Goal: Task Accomplishment & Management: Use online tool/utility

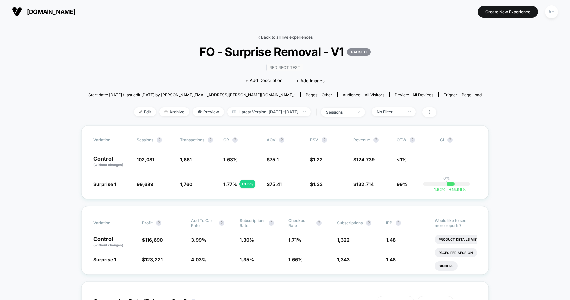
click at [285, 37] on link "< Back to all live experiences" at bounding box center [284, 37] width 55 height 5
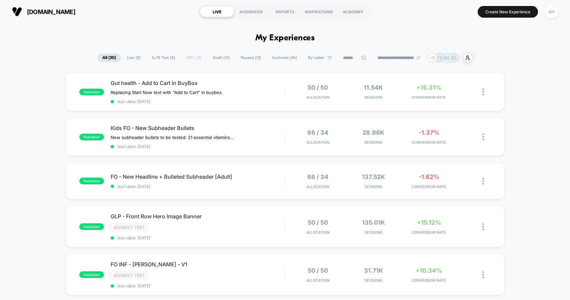
click at [211, 54] on span "Draft ( 10 )" at bounding box center [221, 57] width 27 height 9
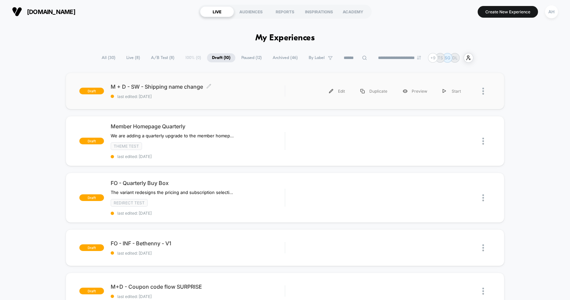
click at [255, 87] on span "M + D - SW - Shipping name change Click to edit experience details" at bounding box center [198, 86] width 174 height 7
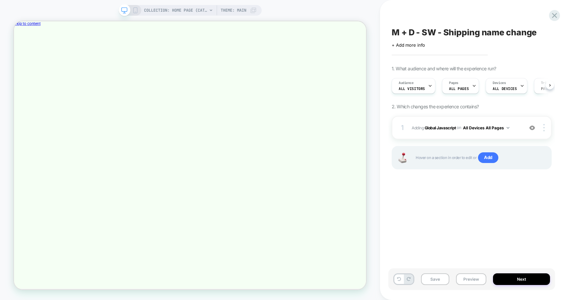
scroll to position [0, 0]
click at [374, 15] on div "COLLECTION: Home page (Category) COLLECTION: Home page (Category) Theme: MAIN" at bounding box center [190, 150] width 380 height 287
click at [462, 132] on div "1 Adding Global Javascript on All Devices All Pages Add Before Add After Target…" at bounding box center [472, 127] width 160 height 23
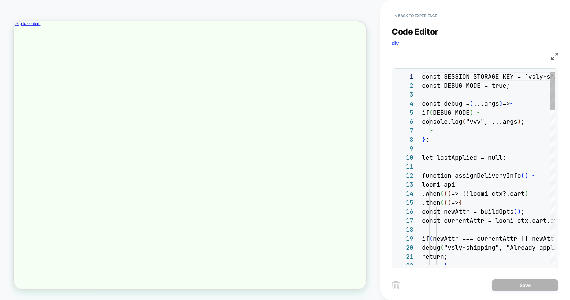
scroll to position [90, 0]
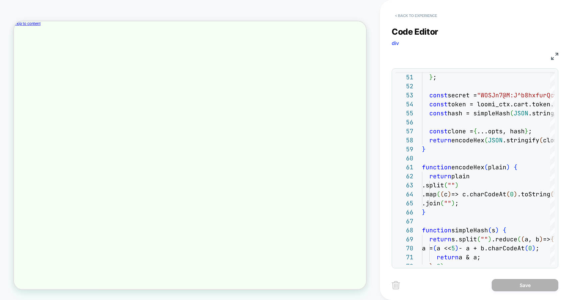
click at [435, 19] on button "< Back to experience" at bounding box center [416, 15] width 49 height 11
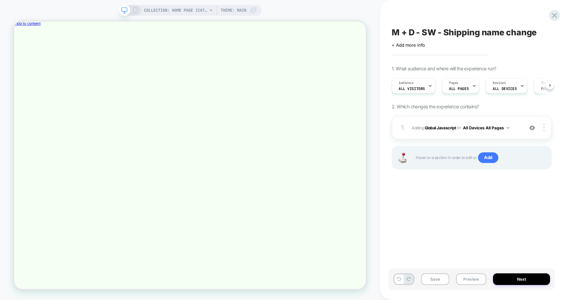
scroll to position [0, 0]
click at [440, 279] on button "Save" at bounding box center [435, 279] width 28 height 12
click at [521, 279] on button "Next" at bounding box center [521, 279] width 57 height 12
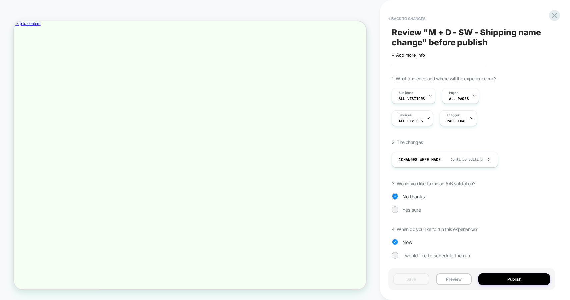
scroll to position [2, 0]
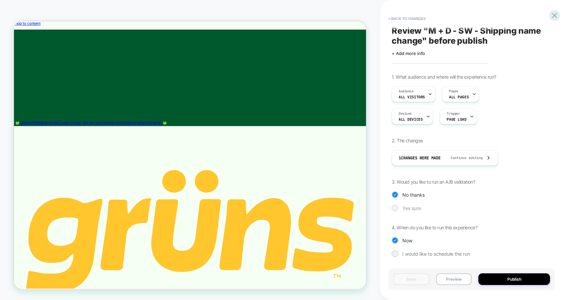
click at [393, 208] on div at bounding box center [394, 207] width 5 height 5
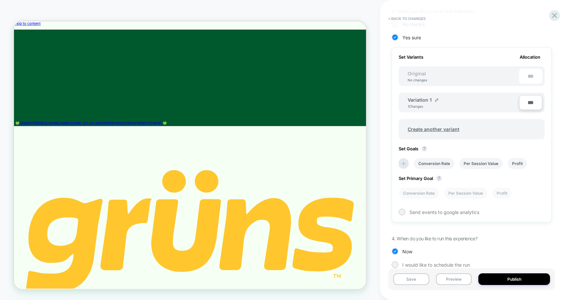
scroll to position [184, 0]
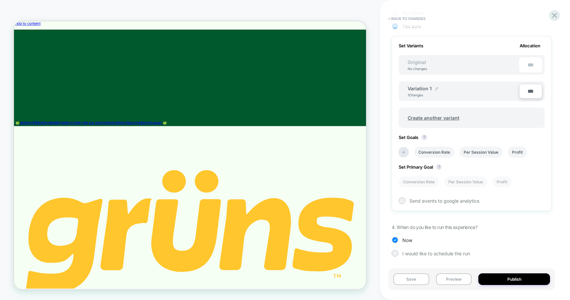
click at [436, 88] on img at bounding box center [436, 88] width 3 height 3
click at [433, 91] on input "**********" at bounding box center [432, 91] width 48 height 13
type input "********"
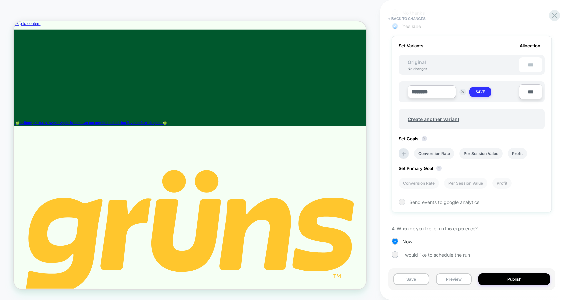
click at [480, 90] on strong "Save" at bounding box center [480, 91] width 9 height 5
click at [434, 150] on li "Conversion Rate" at bounding box center [434, 152] width 40 height 11
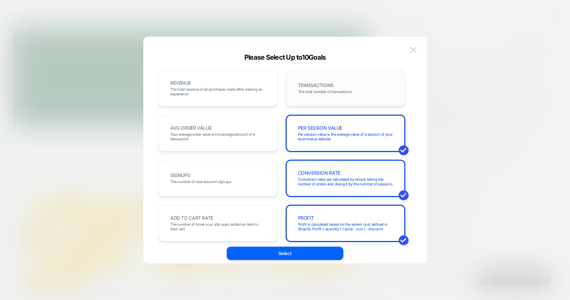
click at [316, 98] on div "TRANSACTIONS The total number of transactions" at bounding box center [345, 88] width 105 height 23
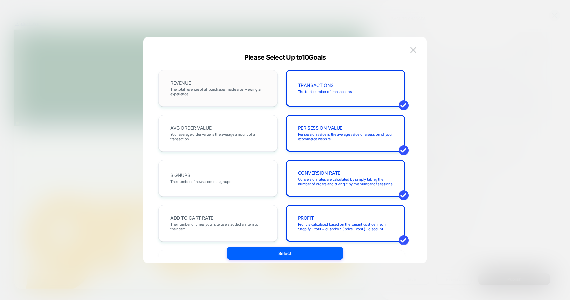
click at [232, 96] on span "The total revenue of all purchases made after viewing an experience" at bounding box center [217, 91] width 95 height 9
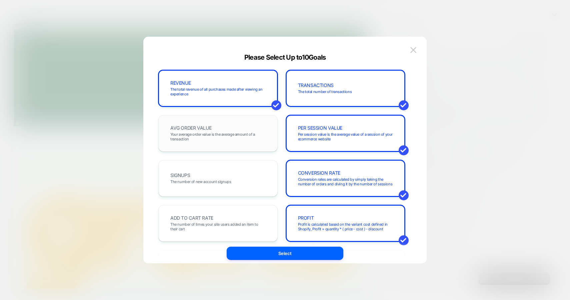
click at [228, 140] on span "Your average order value is the average amount of a transaction" at bounding box center [217, 136] width 95 height 9
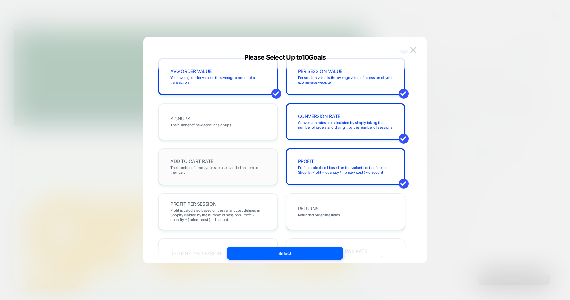
click at [225, 177] on div "ADD TO CART RATE The number of times your site users added an item to their cart" at bounding box center [217, 166] width 105 height 23
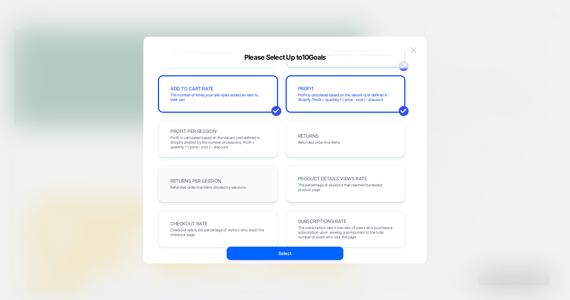
click at [229, 181] on div "RETURNS PER SESSION Refunded order line items divided by sessions" at bounding box center [217, 184] width 105 height 23
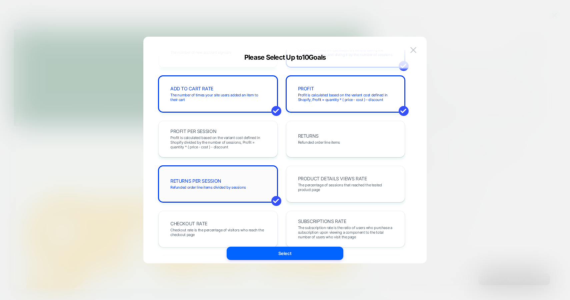
scroll to position [134, 0]
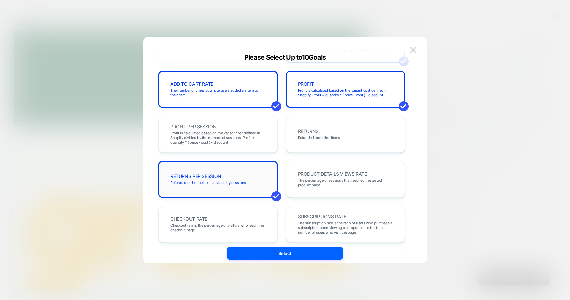
click at [229, 182] on span "Refunded order line items divided by sessions" at bounding box center [208, 182] width 76 height 5
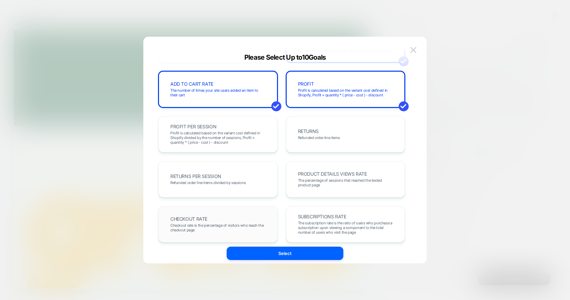
click at [225, 223] on span "Checkout rate is the percentage of visitors who reach the checkout page" at bounding box center [217, 227] width 95 height 9
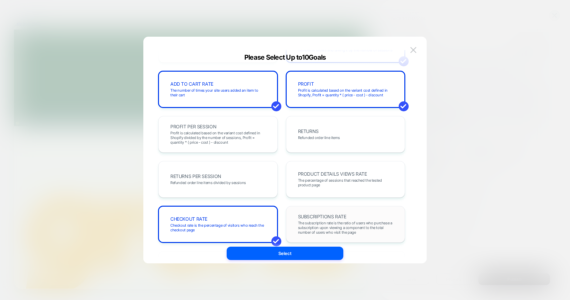
click at [340, 226] on span "The subscription rate is the ratio of users who purchase a subscription upon vi…" at bounding box center [345, 228] width 95 height 14
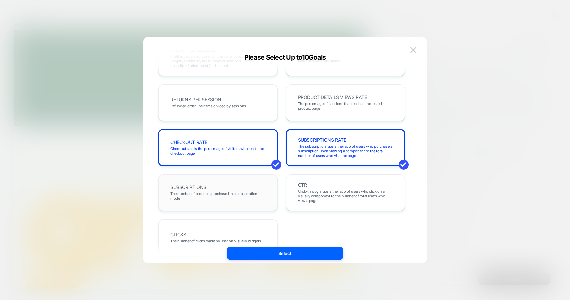
click at [222, 189] on div "SUBSCRIPTIONS The number of products purchased in a subscription model" at bounding box center [217, 192] width 105 height 23
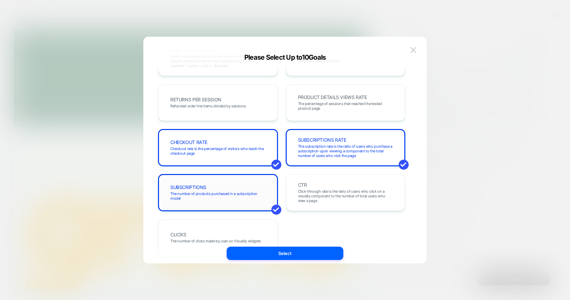
scroll to position [230, 0]
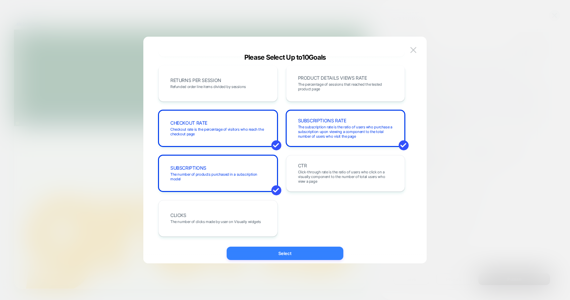
click at [273, 250] on button "Select" at bounding box center [285, 253] width 117 height 13
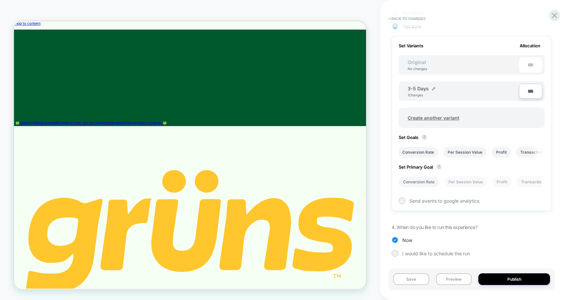
click at [425, 184] on li "Conversion Rate" at bounding box center [419, 181] width 40 height 11
click at [401, 198] on div at bounding box center [401, 200] width 5 height 5
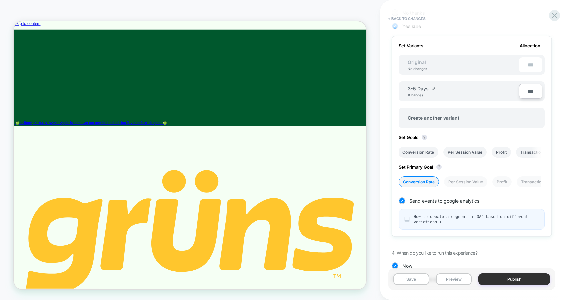
click at [508, 277] on button "Publish" at bounding box center [515, 279] width 72 height 12
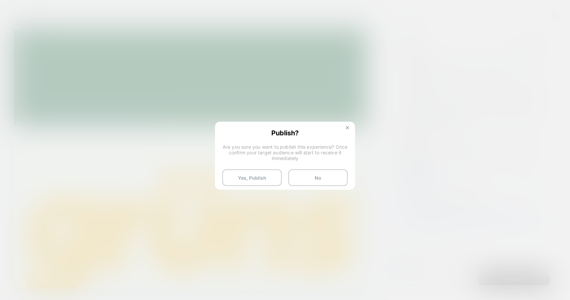
click at [347, 126] on button at bounding box center [347, 129] width 7 height 6
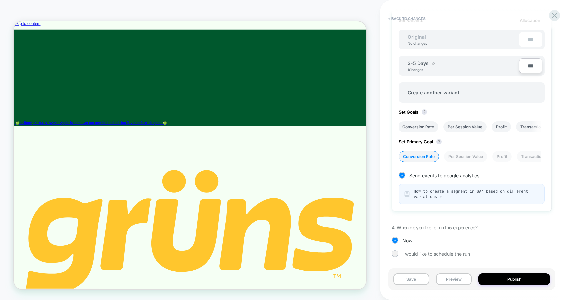
scroll to position [0, 0]
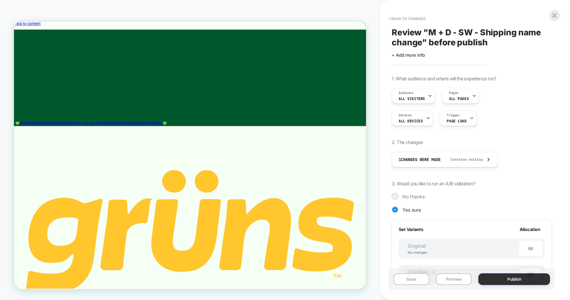
click at [517, 279] on button "Publish" at bounding box center [515, 279] width 72 height 12
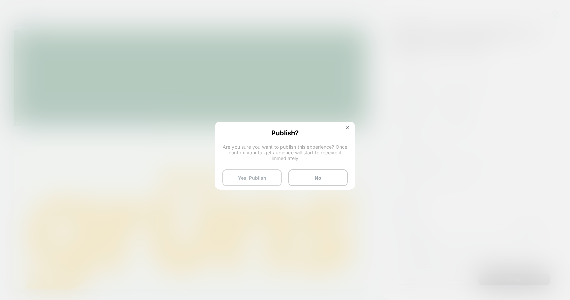
click at [252, 172] on button "Yes, Publish" at bounding box center [251, 177] width 59 height 17
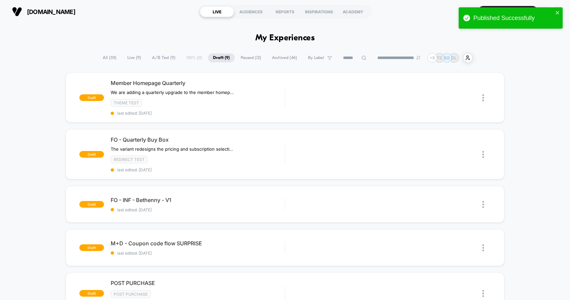
click at [27, 180] on div "draft Member Homepage Quarterly We are adding a quarterly upgrade to the member…" at bounding box center [285, 297] width 570 height 448
